Goal: Task Accomplishment & Management: Use online tool/utility

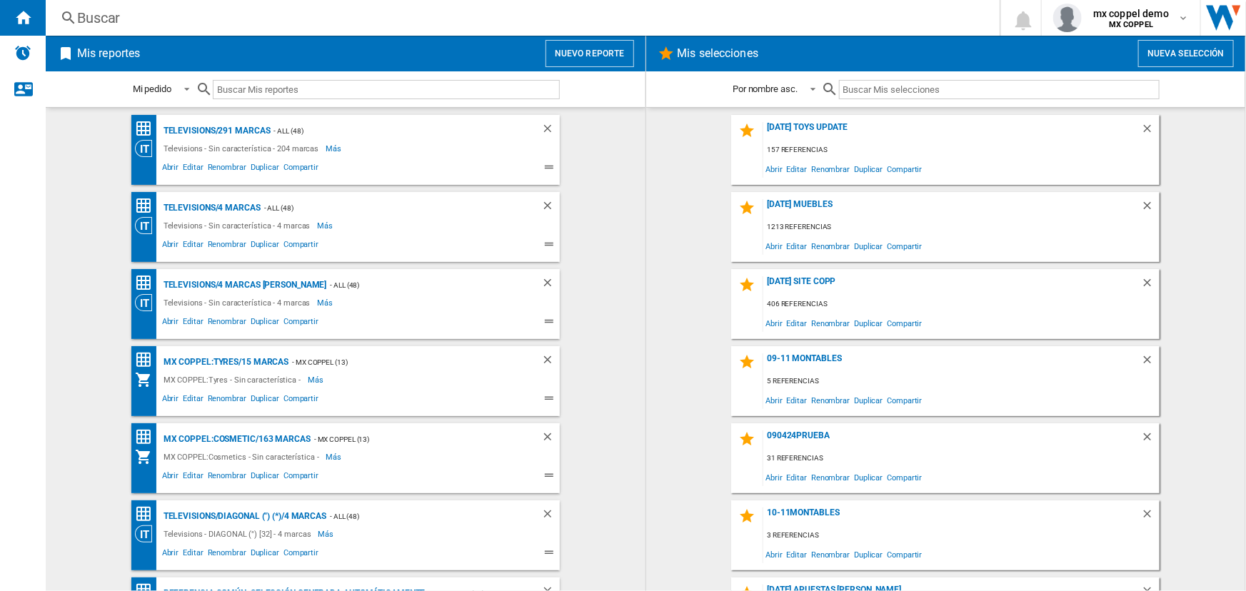
click at [581, 51] on button "Nuevo reporte" at bounding box center [589, 53] width 89 height 27
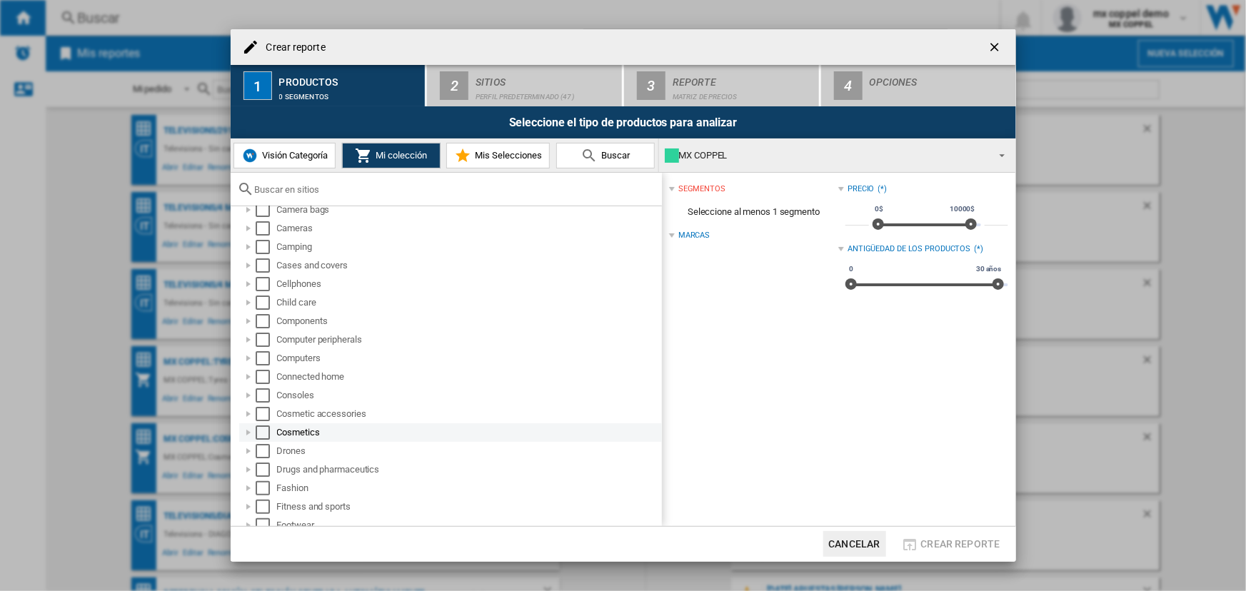
scroll to position [129, 0]
click at [257, 423] on div "Select" at bounding box center [263, 427] width 14 height 14
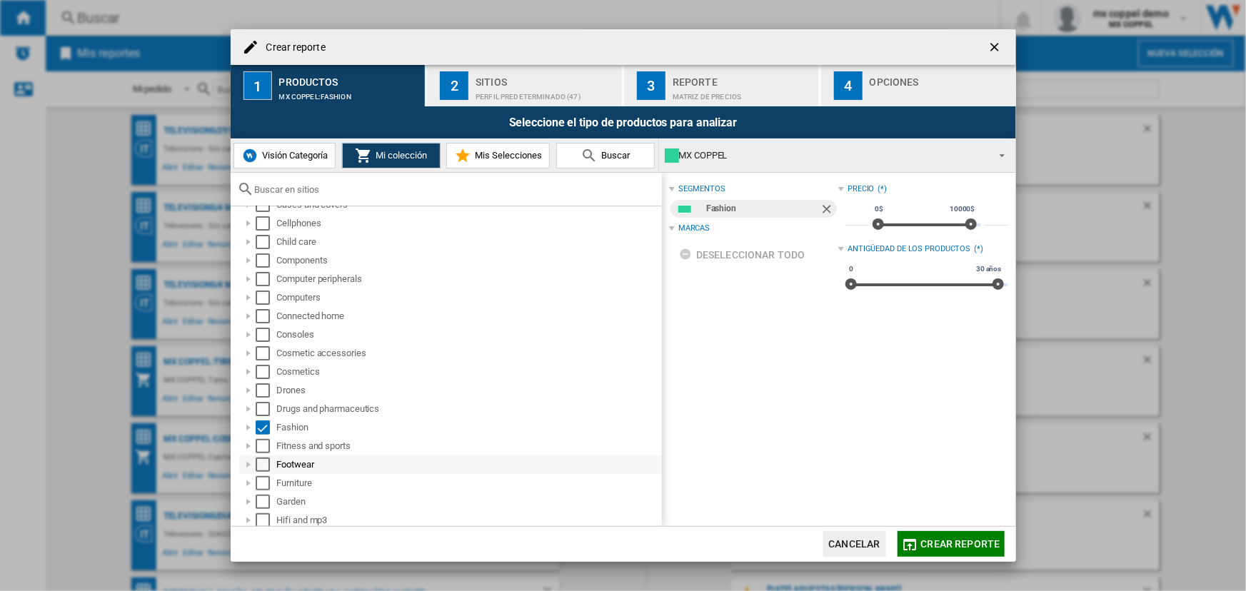
click at [268, 458] on div "Select" at bounding box center [263, 465] width 14 height 14
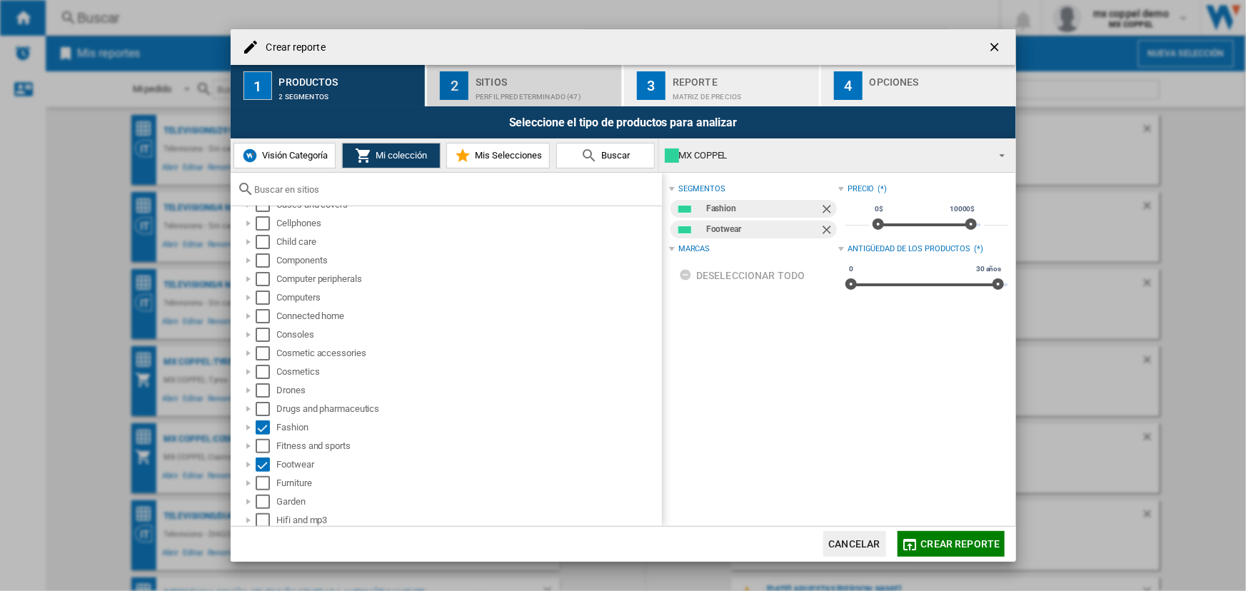
click at [517, 91] on div "Perfil predeterminado (47)" at bounding box center [545, 93] width 141 height 15
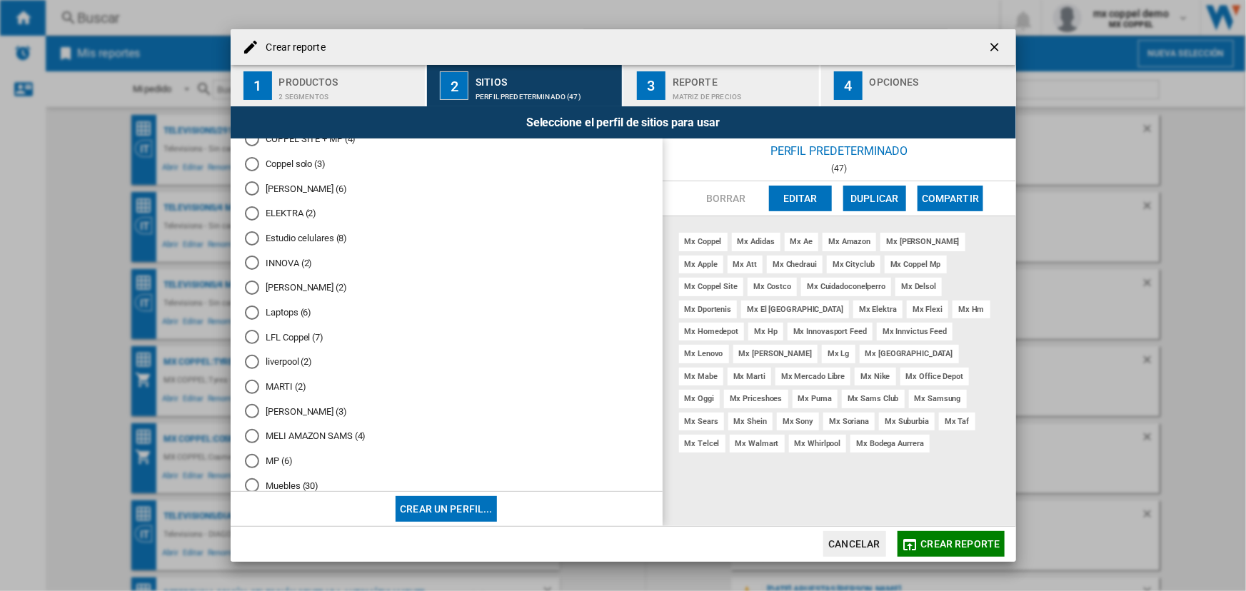
scroll to position [0, 0]
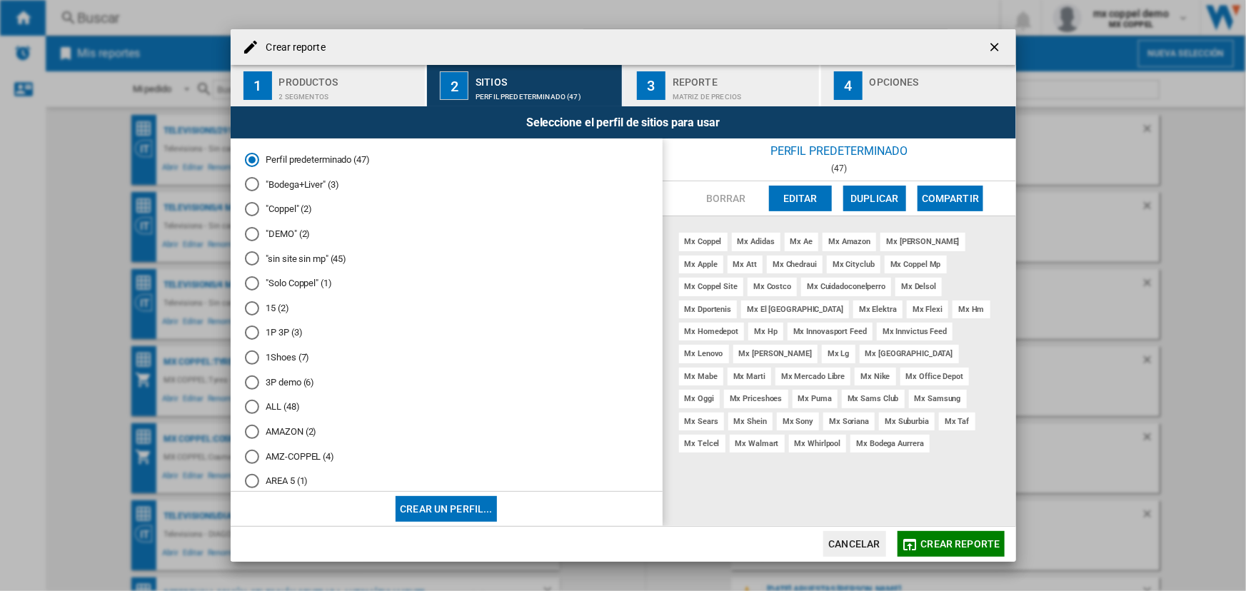
click at [248, 207] on div at bounding box center [252, 209] width 14 height 14
click at [254, 326] on div "1P 3P (3)" at bounding box center [252, 332] width 14 height 14
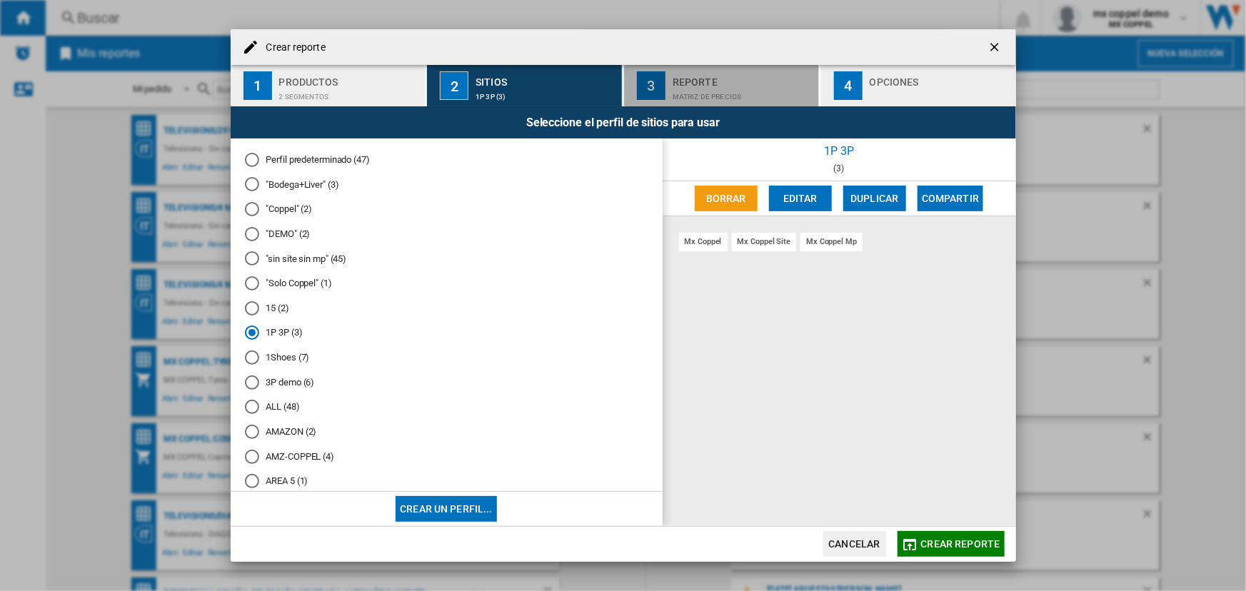
click at [757, 94] on div "Matriz de precios" at bounding box center [742, 93] width 141 height 15
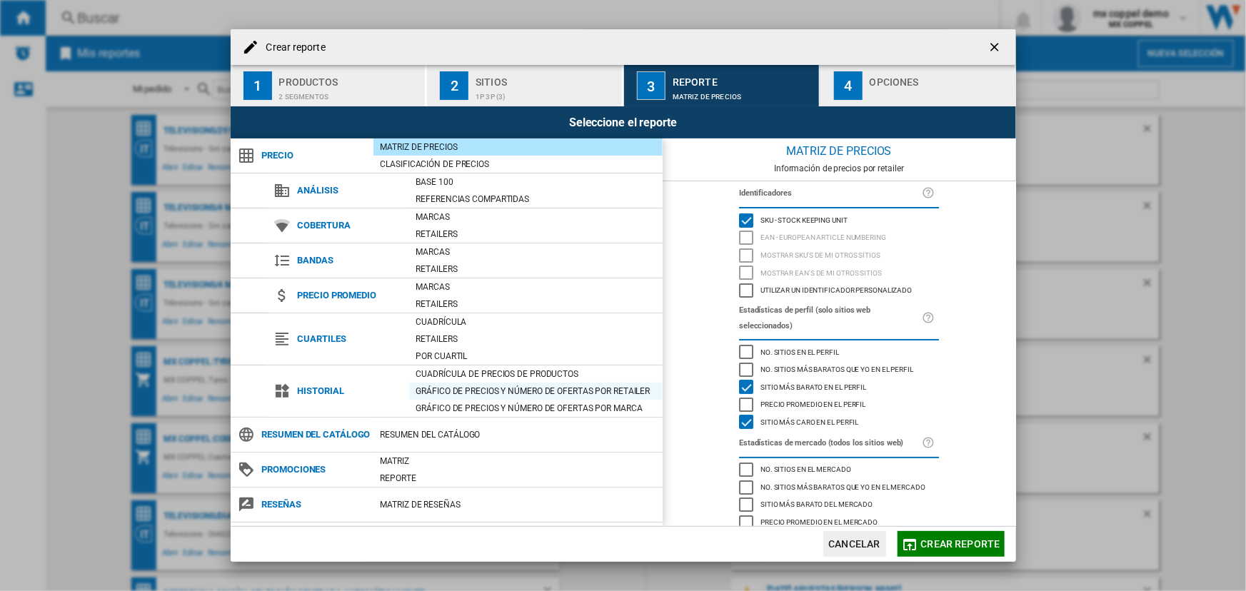
click at [503, 388] on div "Gráfico de precios y número de ofertas por retailer" at bounding box center [535, 391] width 253 height 14
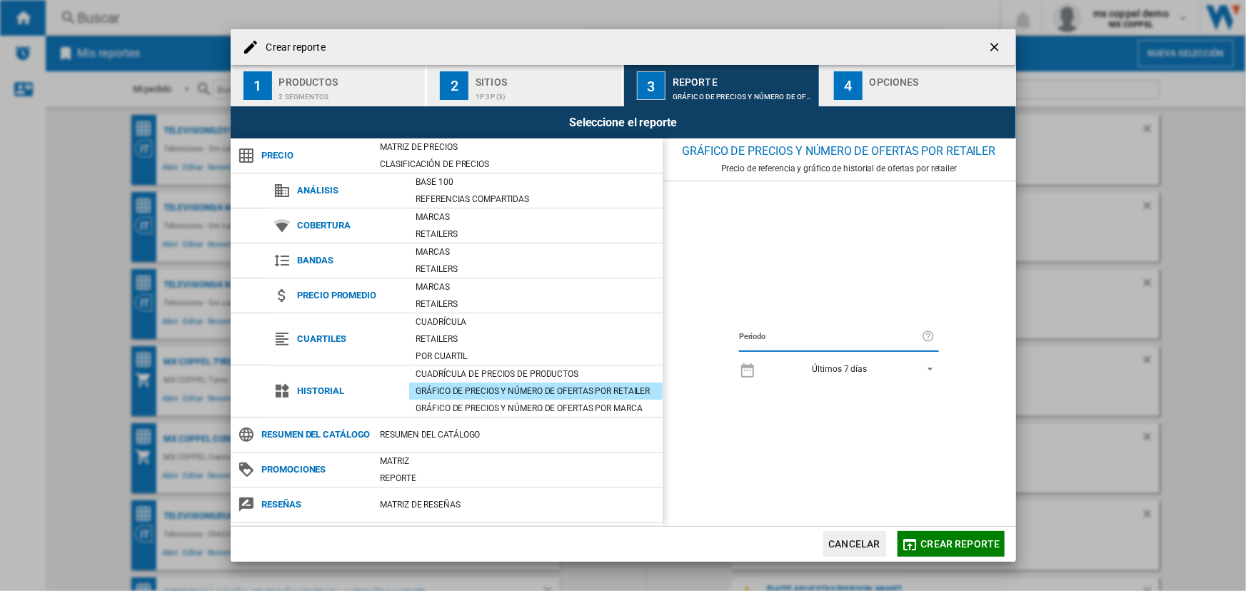
click at [842, 78] on div "4" at bounding box center [848, 85] width 29 height 29
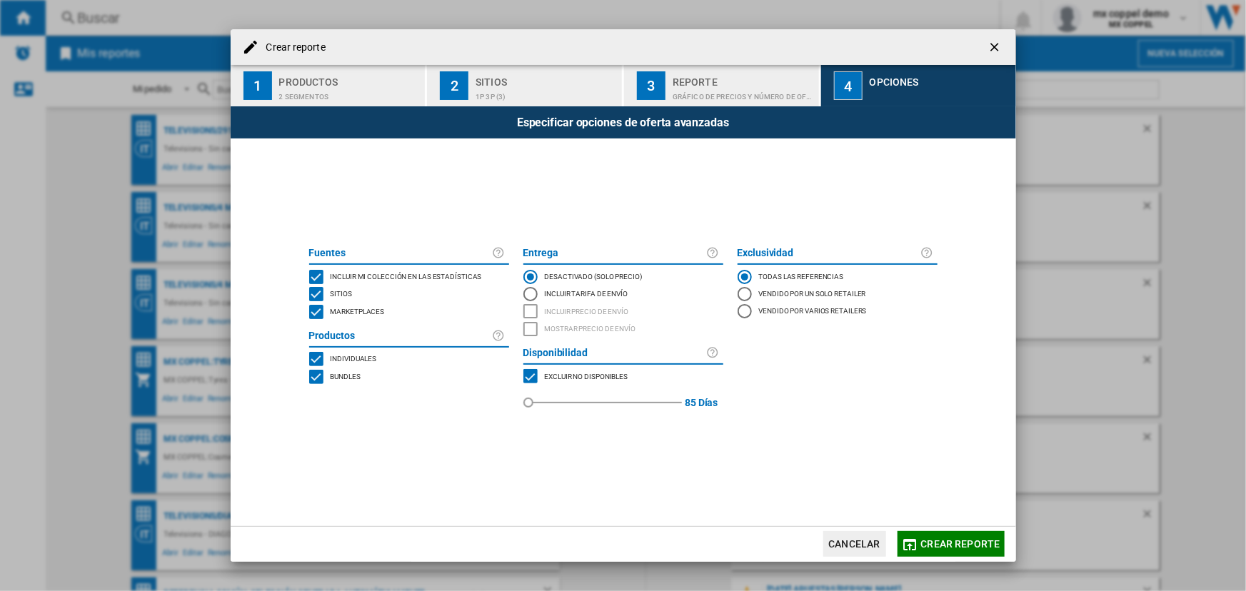
click at [537, 378] on div "MARKETPLACES" at bounding box center [530, 376] width 14 height 14
click at [942, 545] on span "Crear reporte" at bounding box center [960, 543] width 79 height 11
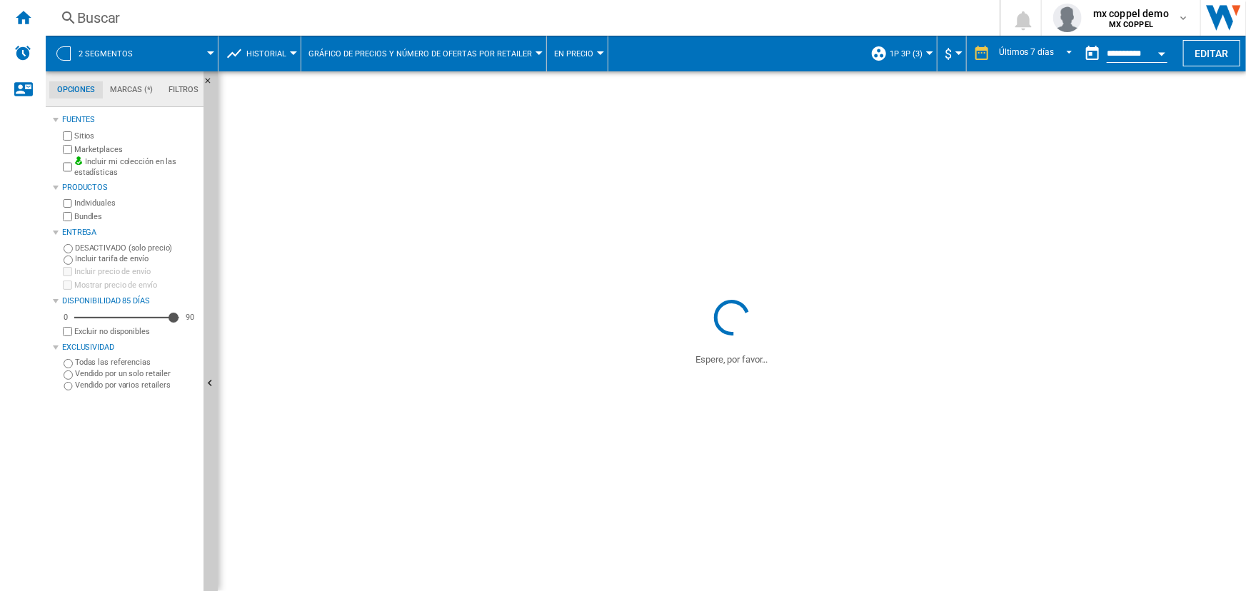
click at [570, 57] on span "En precio" at bounding box center [573, 53] width 39 height 9
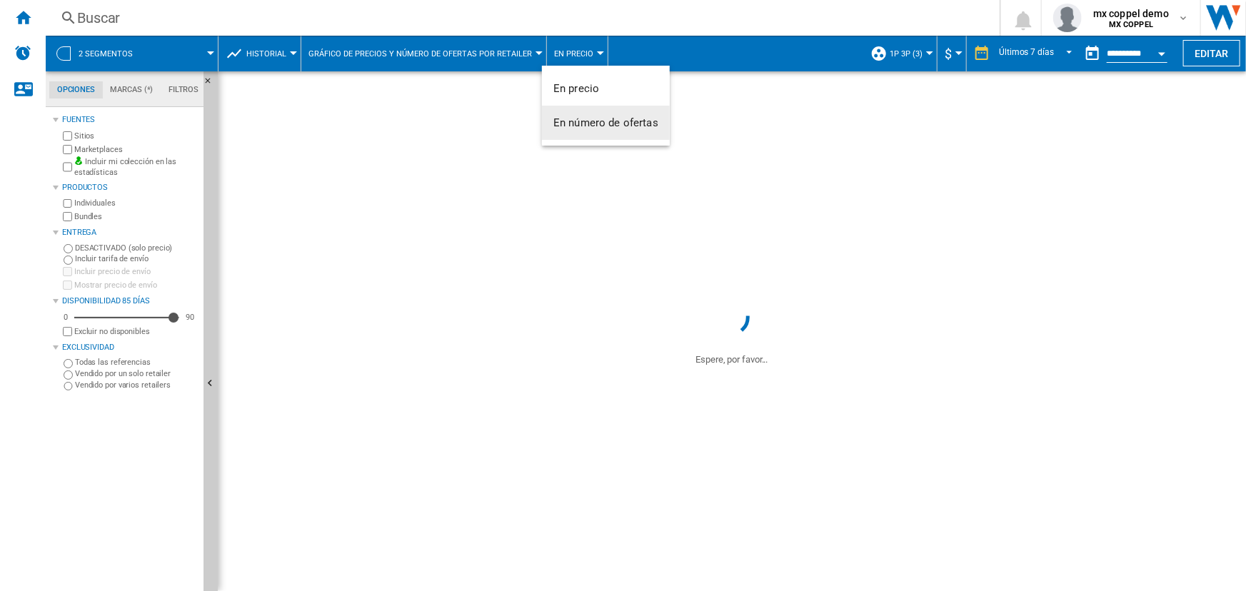
click at [594, 116] on span "En número de ofertas" at bounding box center [605, 122] width 105 height 13
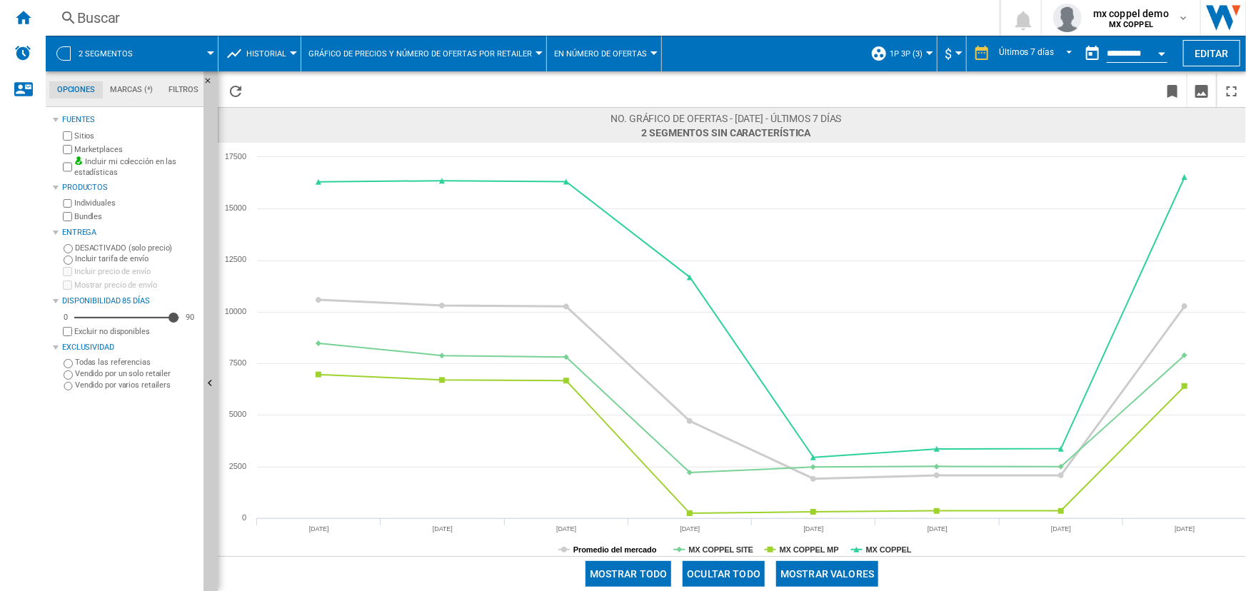
click at [624, 550] on tspan "Promedio del mercado" at bounding box center [615, 549] width 84 height 9
click at [848, 569] on button "Mostrar valores" at bounding box center [827, 574] width 102 height 26
